Goal: Find specific page/section: Find specific page/section

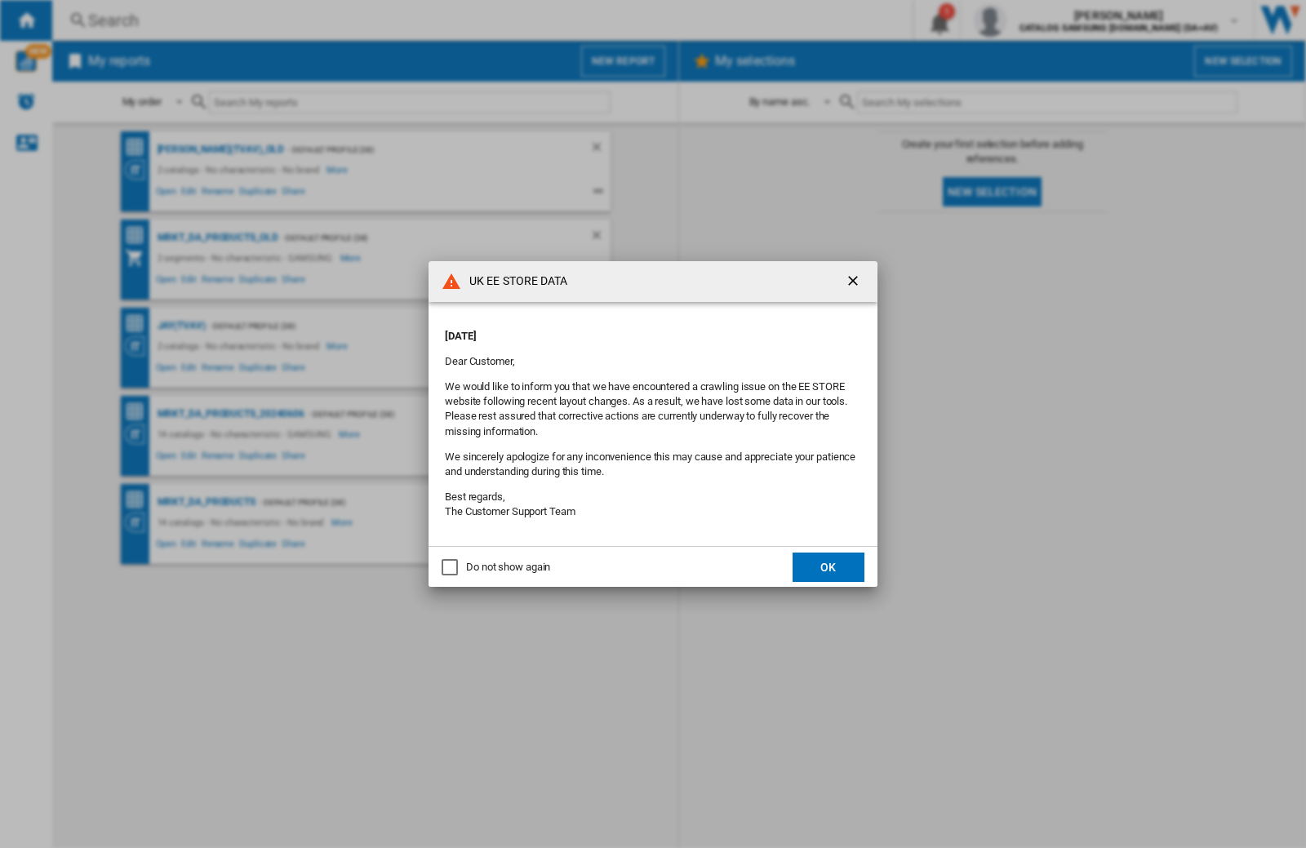
click at [1039, 20] on div "UK EE STORE DATA [DATE] Dear Customer, We would like to inform you that we have…" at bounding box center [653, 424] width 1306 height 848
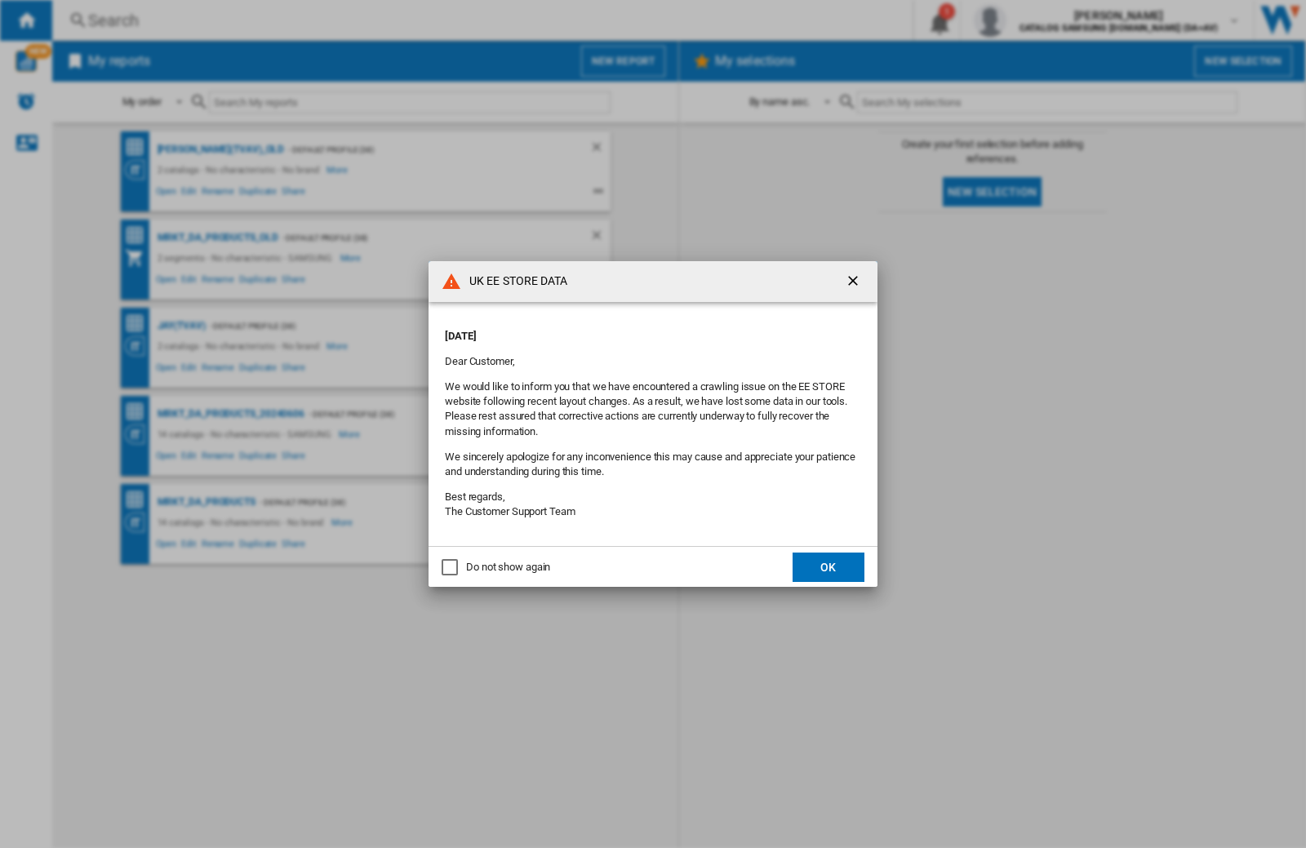
click at [1039, 20] on div "UK EE STORE DATA [DATE] Dear Customer, We would like to inform you that we have…" at bounding box center [653, 424] width 1306 height 848
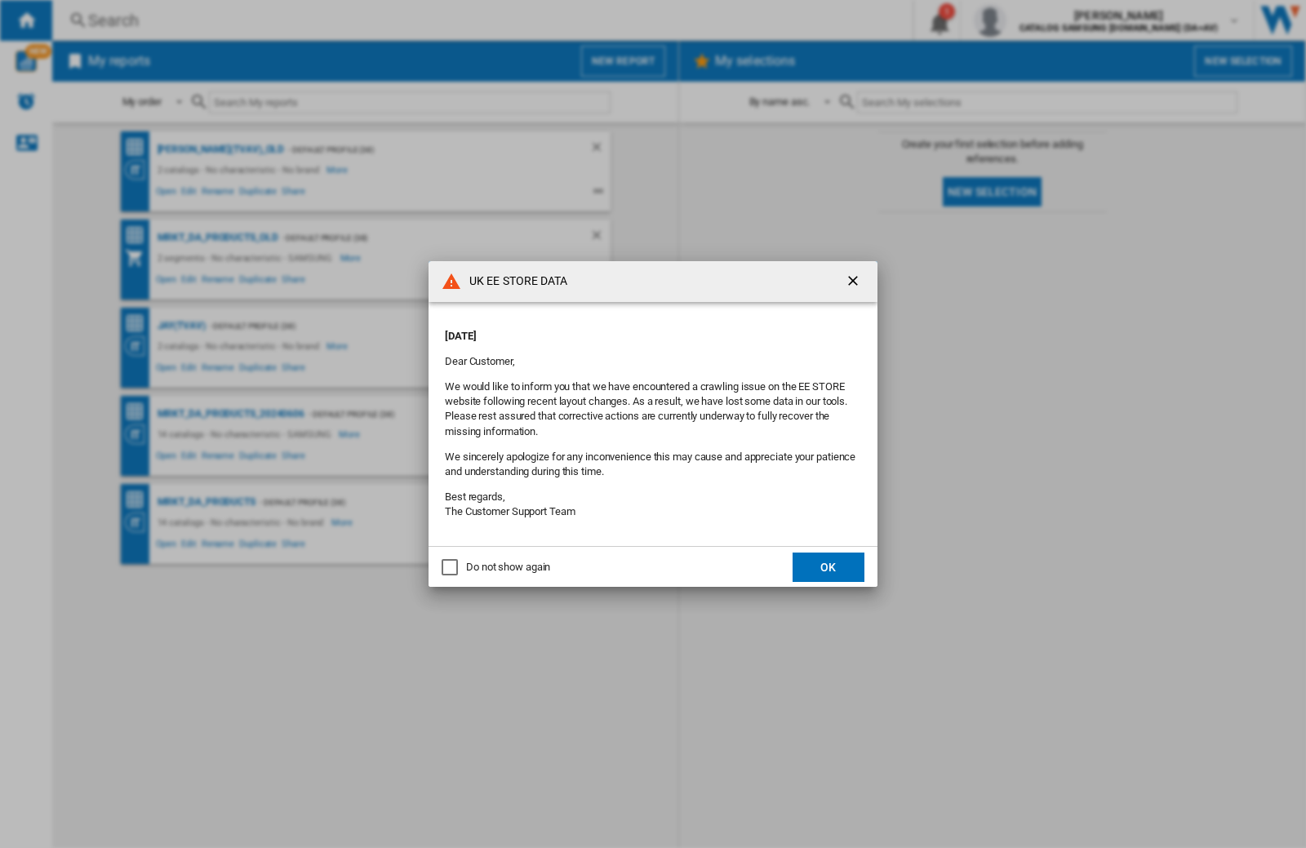
click at [1039, 20] on div "UK EE STORE DATA [DATE] Dear Customer, We would like to inform you that we have…" at bounding box center [653, 424] width 1306 height 848
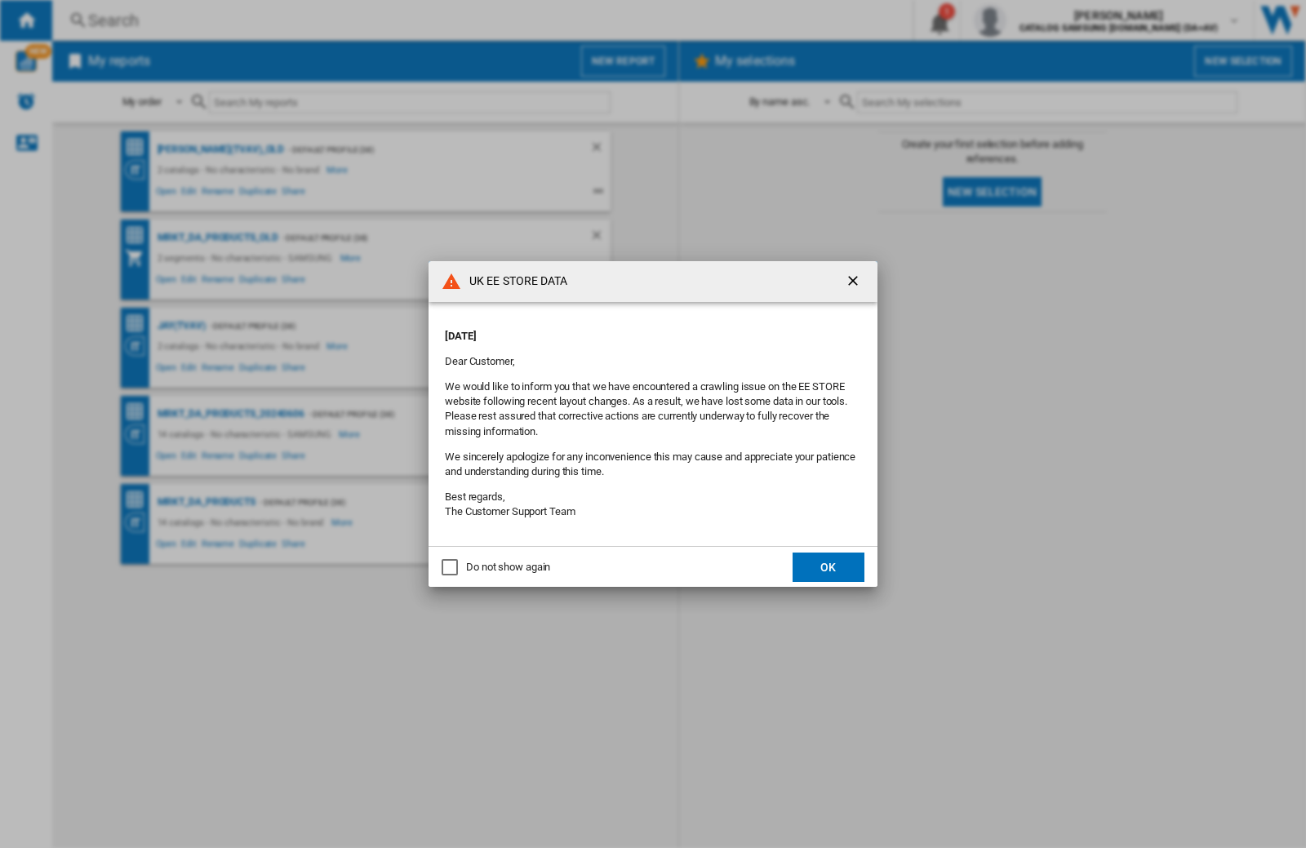
click at [1039, 20] on div "UK EE STORE DATA [DATE] Dear Customer, We would like to inform you that we have…" at bounding box center [653, 424] width 1306 height 848
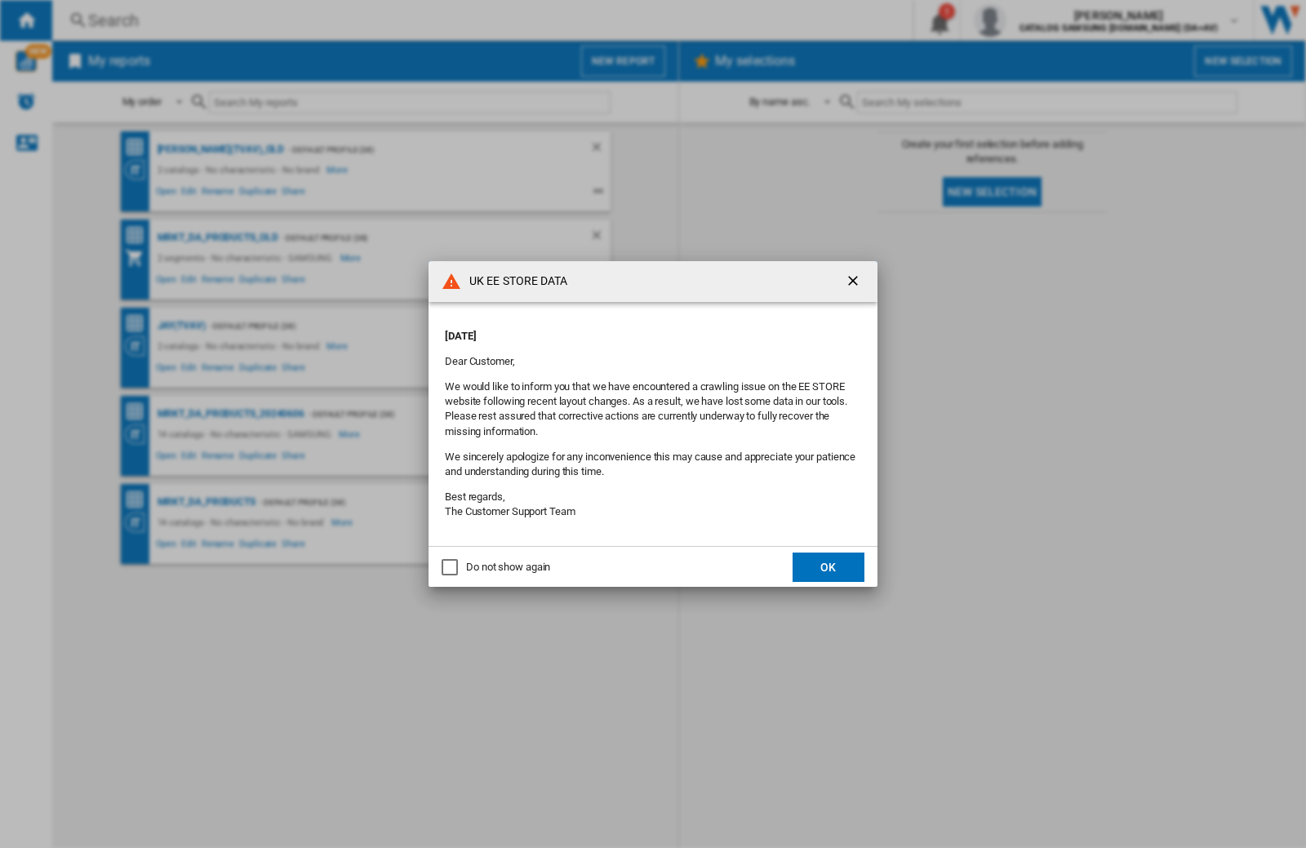
click at [1039, 20] on div "UK EE STORE DATA [DATE] Dear Customer, We would like to inform you that we have…" at bounding box center [653, 424] width 1306 height 848
